Goal: Check status: Check status

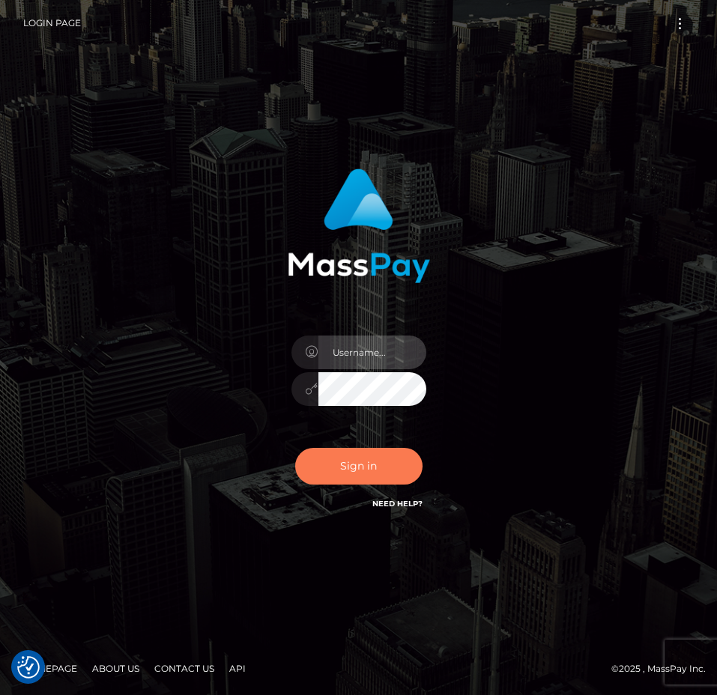
type input "[PERSON_NAME].Spree"
click at [369, 473] on button "Sign in" at bounding box center [358, 466] width 127 height 37
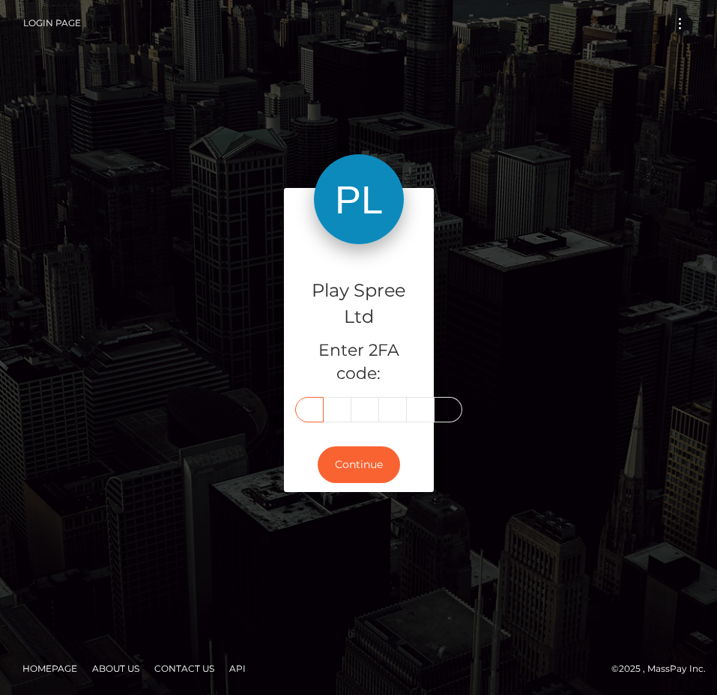
click at [310, 410] on input "text" at bounding box center [309, 409] width 28 height 25
type input "7"
type input "2"
type input "5"
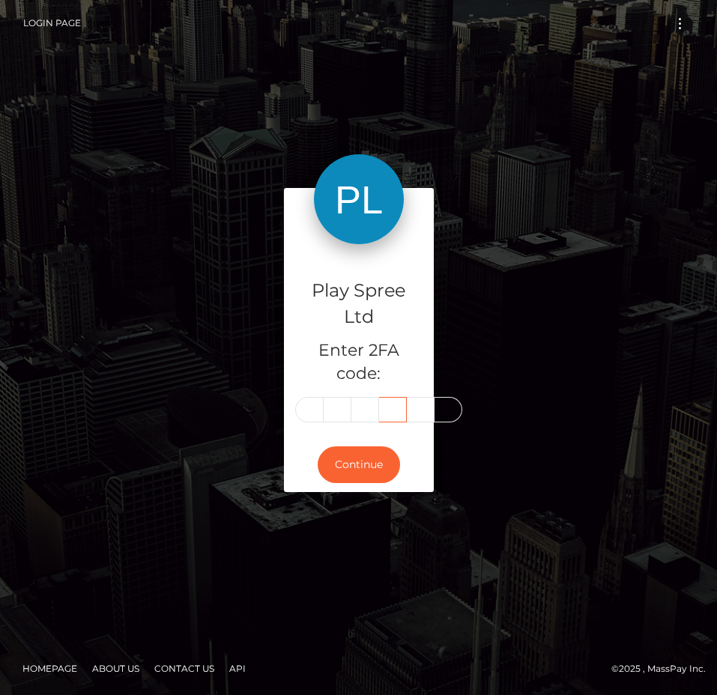
type input "2"
type input "6"
type input "9"
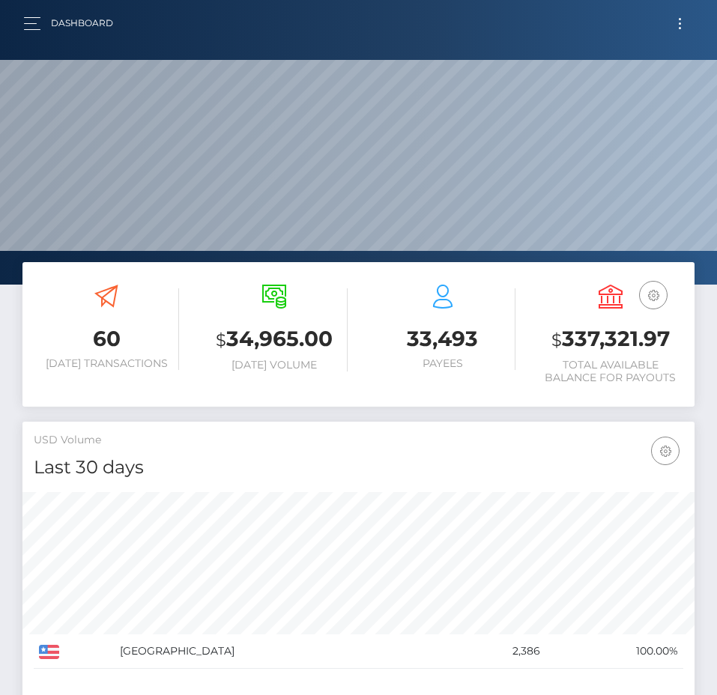
scroll to position [266, 324]
click at [616, 336] on h3 "$ 337,321.97" at bounding box center [610, 339] width 145 height 31
copy h3 "337,321.97"
